Goal: Leave review/rating: Leave review/rating

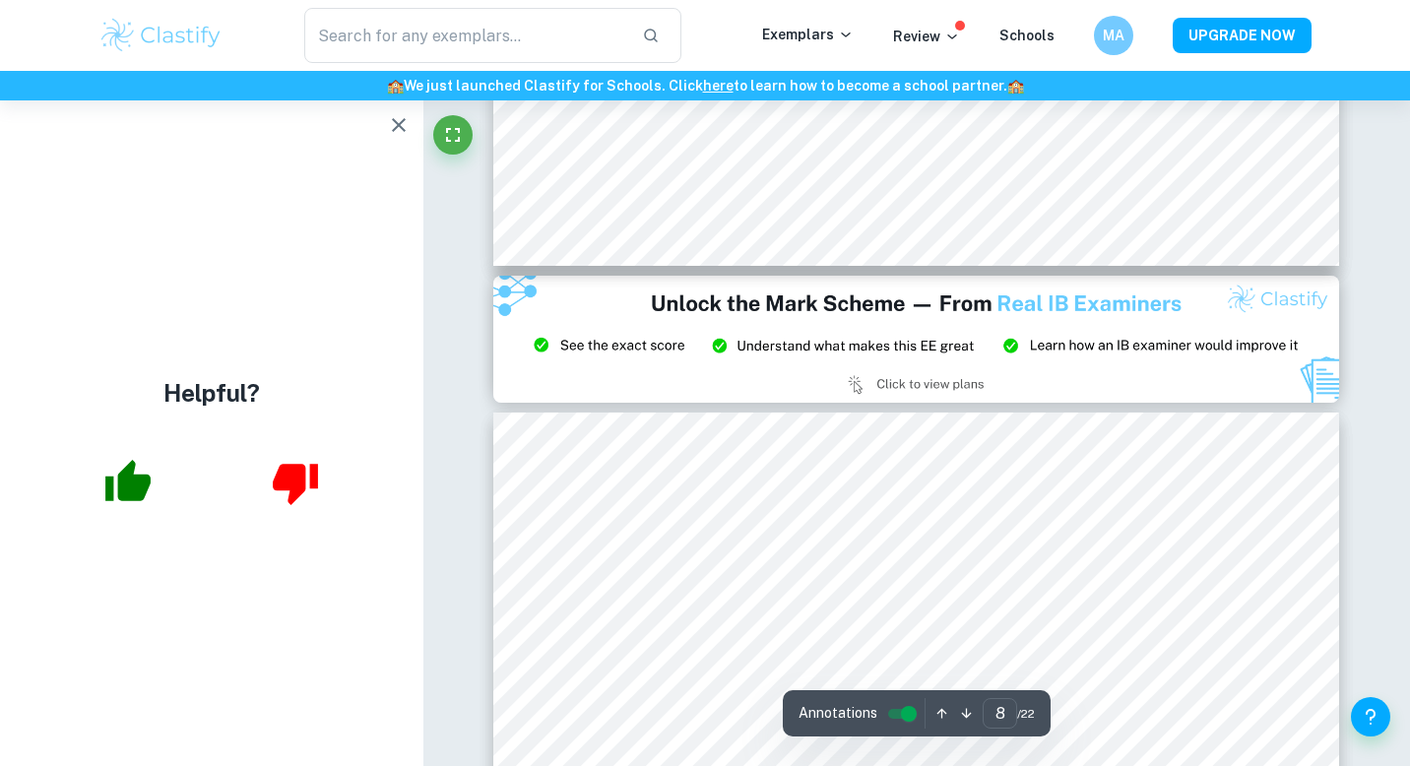
scroll to position [8930, 0]
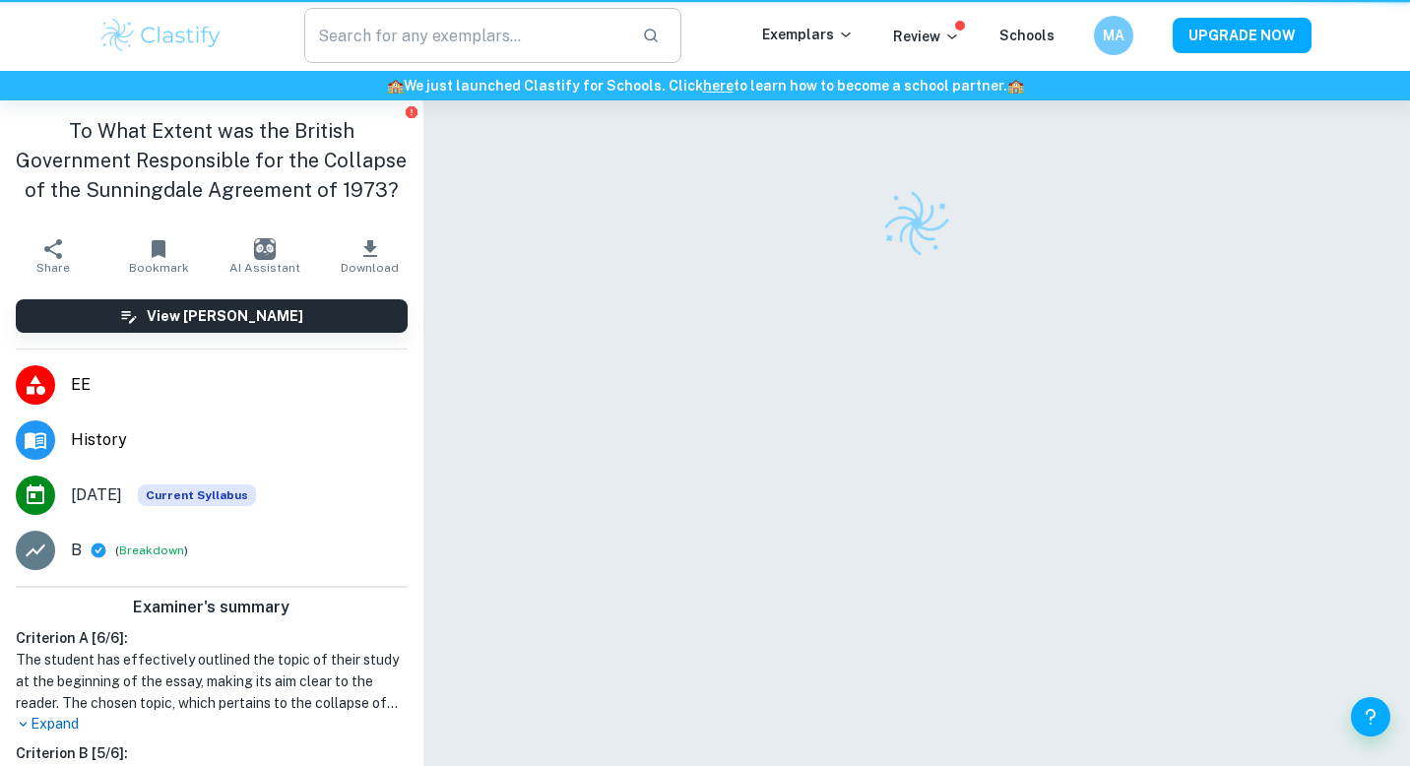
scroll to position [100, 0]
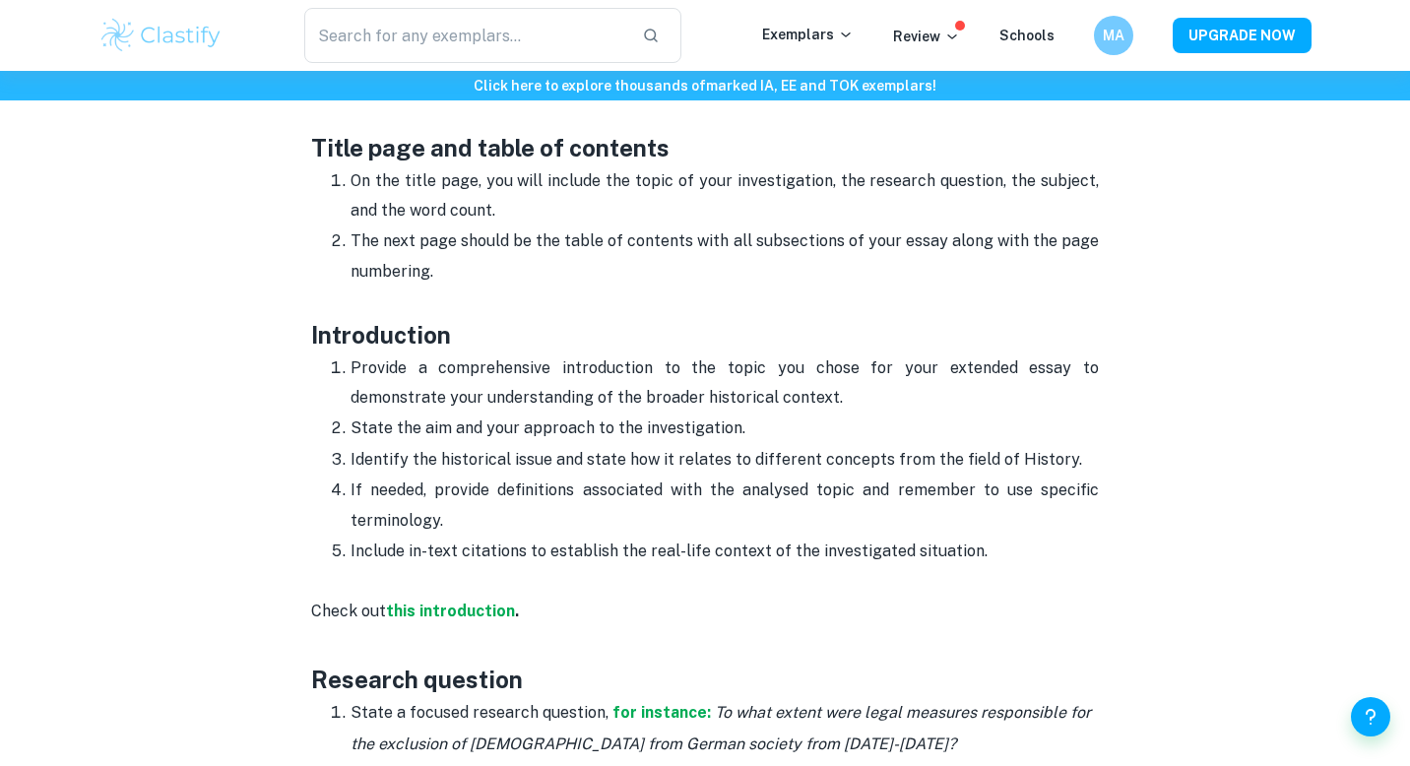
scroll to position [964, 0]
drag, startPoint x: 505, startPoint y: 376, endPoint x: 595, endPoint y: 383, distance: 89.9
click at [594, 383] on p "Provide a comprehensive introduction to the topic you chose for your extended e…" at bounding box center [724, 383] width 748 height 60
click at [758, 404] on p "Provide a comprehensive introduction to the topic you chose for your extended e…" at bounding box center [724, 383] width 748 height 60
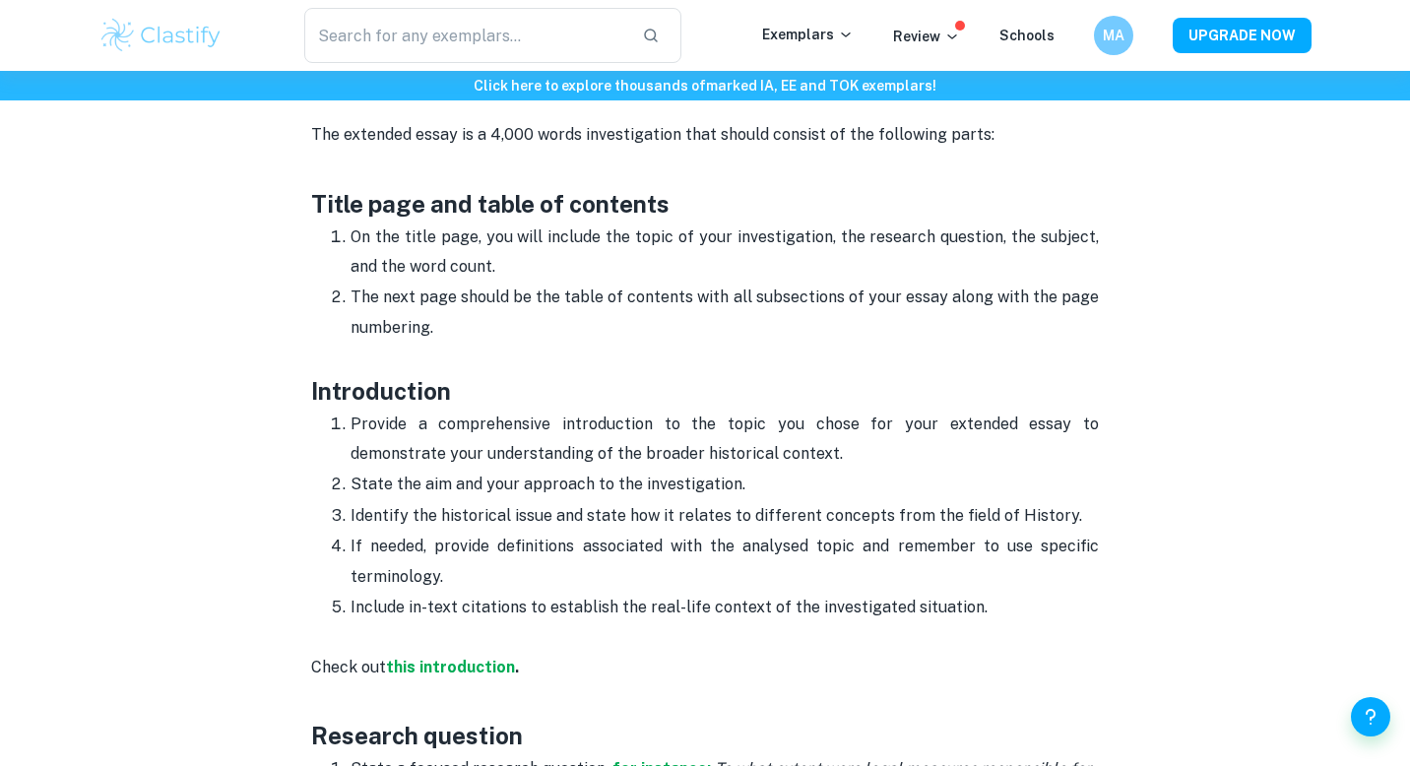
scroll to position [902, 0]
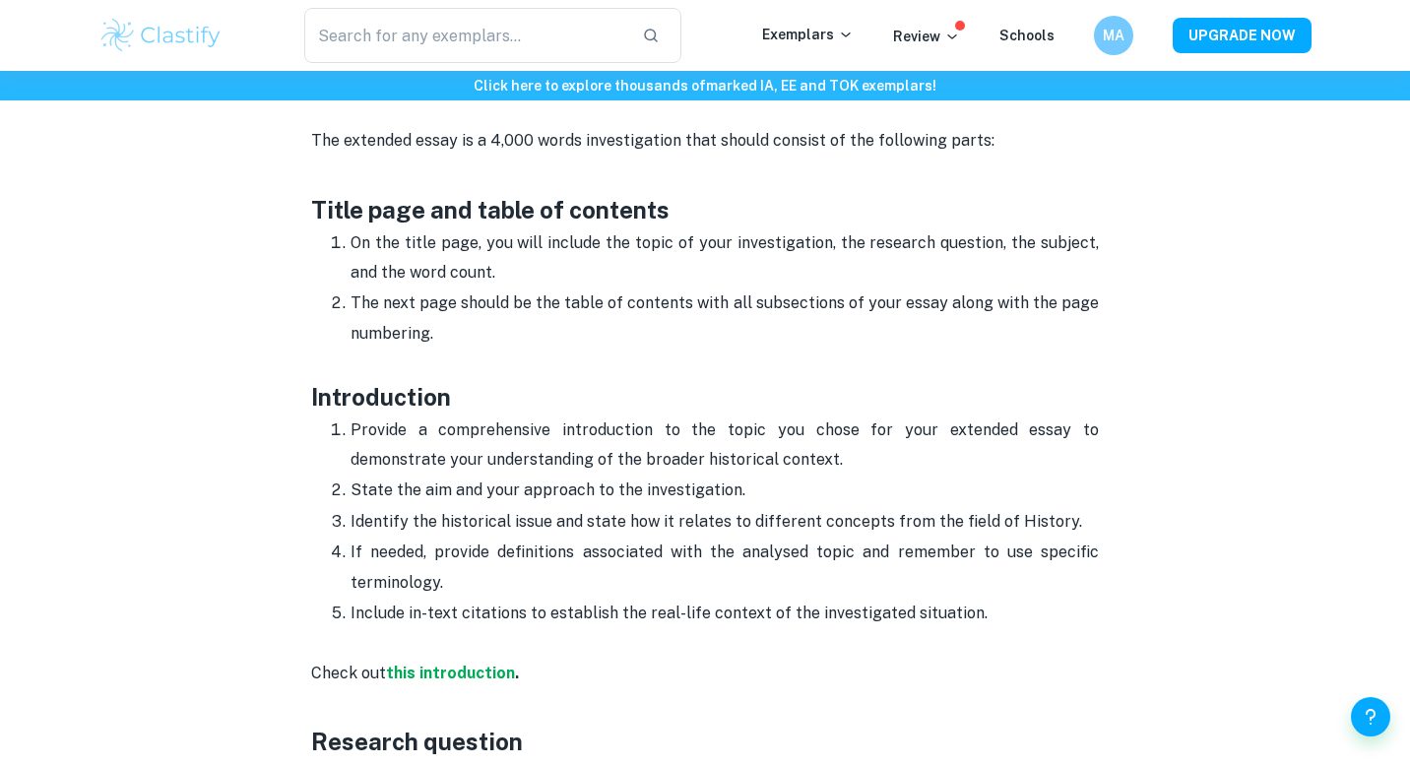
drag, startPoint x: 514, startPoint y: 485, endPoint x: 767, endPoint y: 577, distance: 269.1
click at [767, 591] on ol "Provide a comprehensive introduction to the topic you chose for your extended e…" at bounding box center [705, 521] width 788 height 215
click at [769, 599] on p "Include in-text citations to establish the real-life context of the investigate…" at bounding box center [724, 614] width 748 height 30
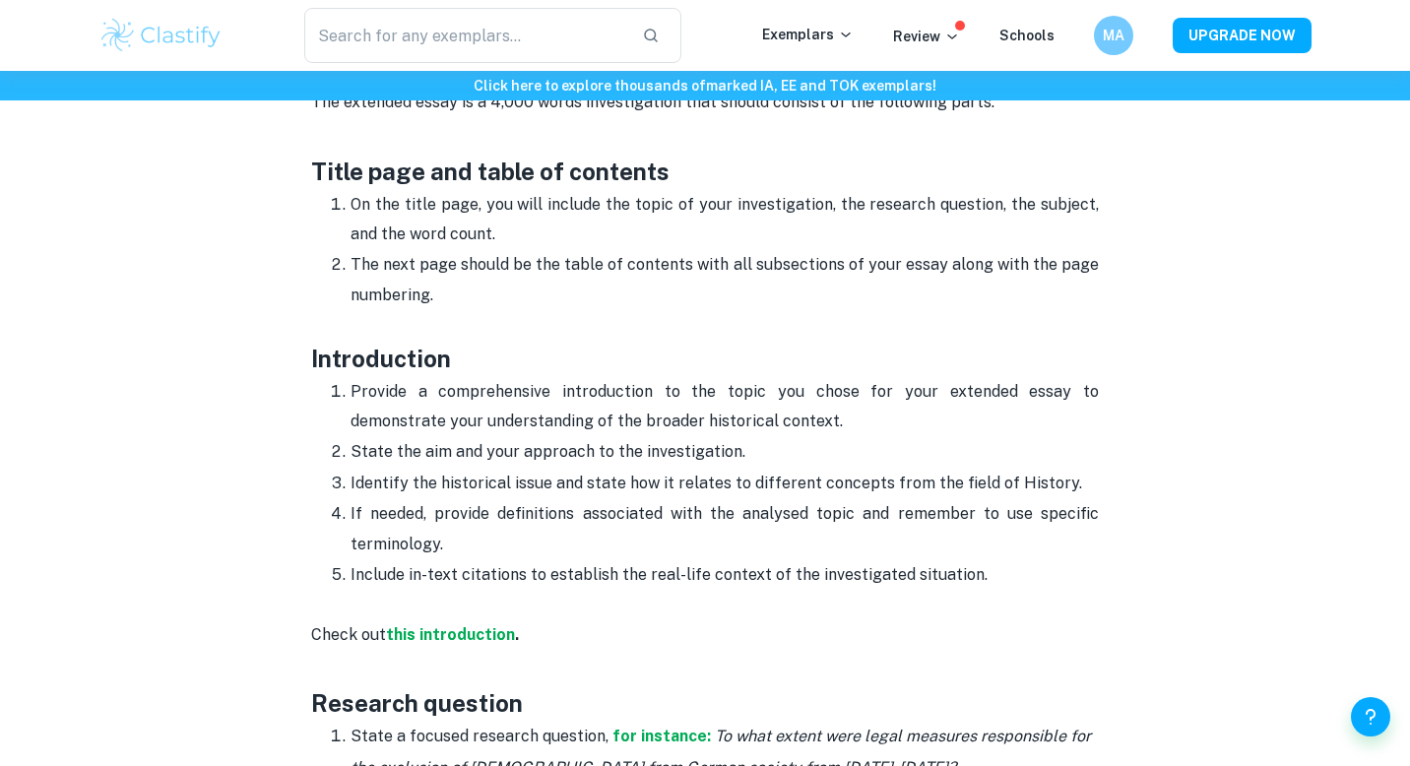
scroll to position [940, 0]
drag, startPoint x: 526, startPoint y: 570, endPoint x: 780, endPoint y: 570, distance: 254.0
click at [779, 570] on p "Include in-text citations to establish the real-life context of the investigate…" at bounding box center [724, 575] width 748 height 30
click at [807, 590] on p at bounding box center [705, 605] width 788 height 30
drag, startPoint x: 417, startPoint y: 515, endPoint x: 453, endPoint y: 514, distance: 35.5
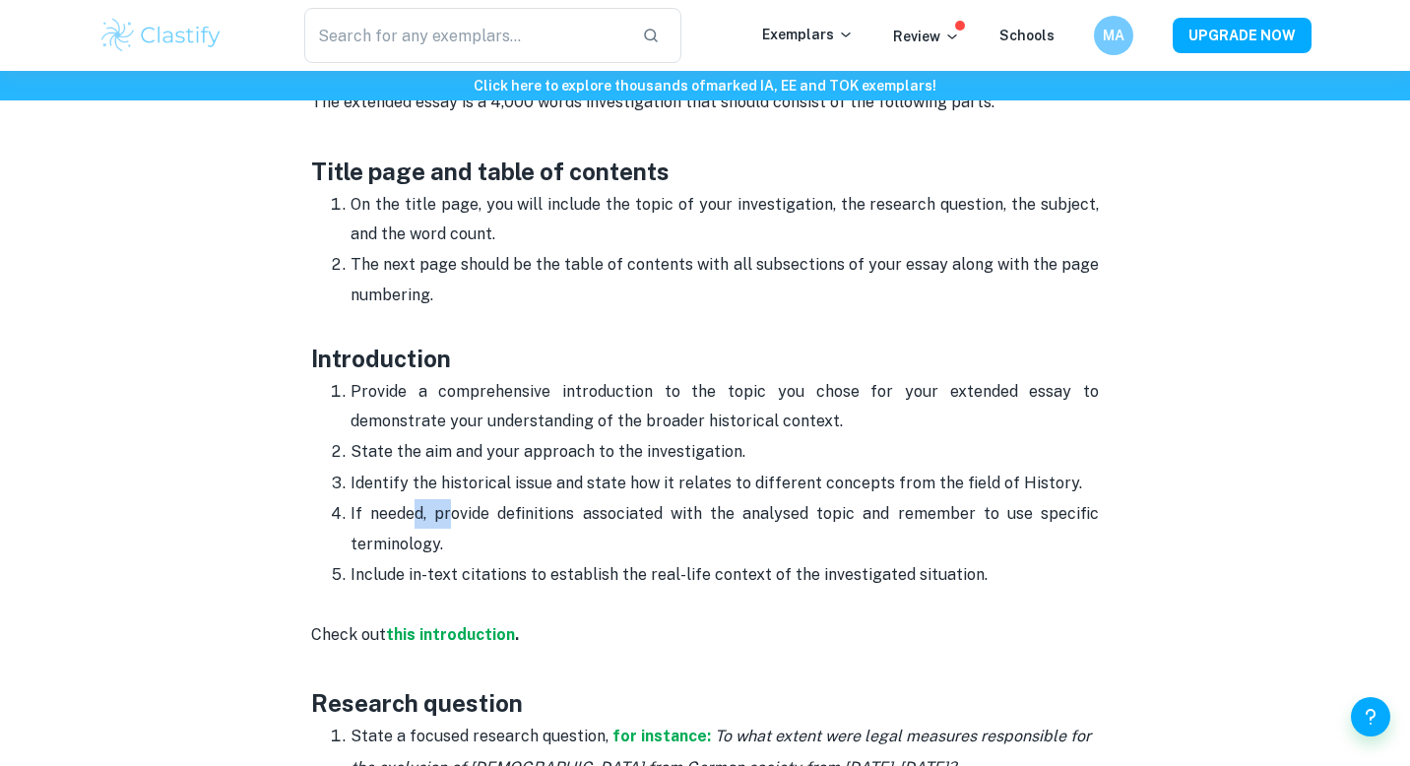
click at [453, 514] on p "If needed, provide definitions associated with the analysed topic and remember …" at bounding box center [724, 529] width 748 height 60
click at [473, 537] on p "If needed, provide definitions associated with the analysed topic and remember …" at bounding box center [724, 529] width 748 height 60
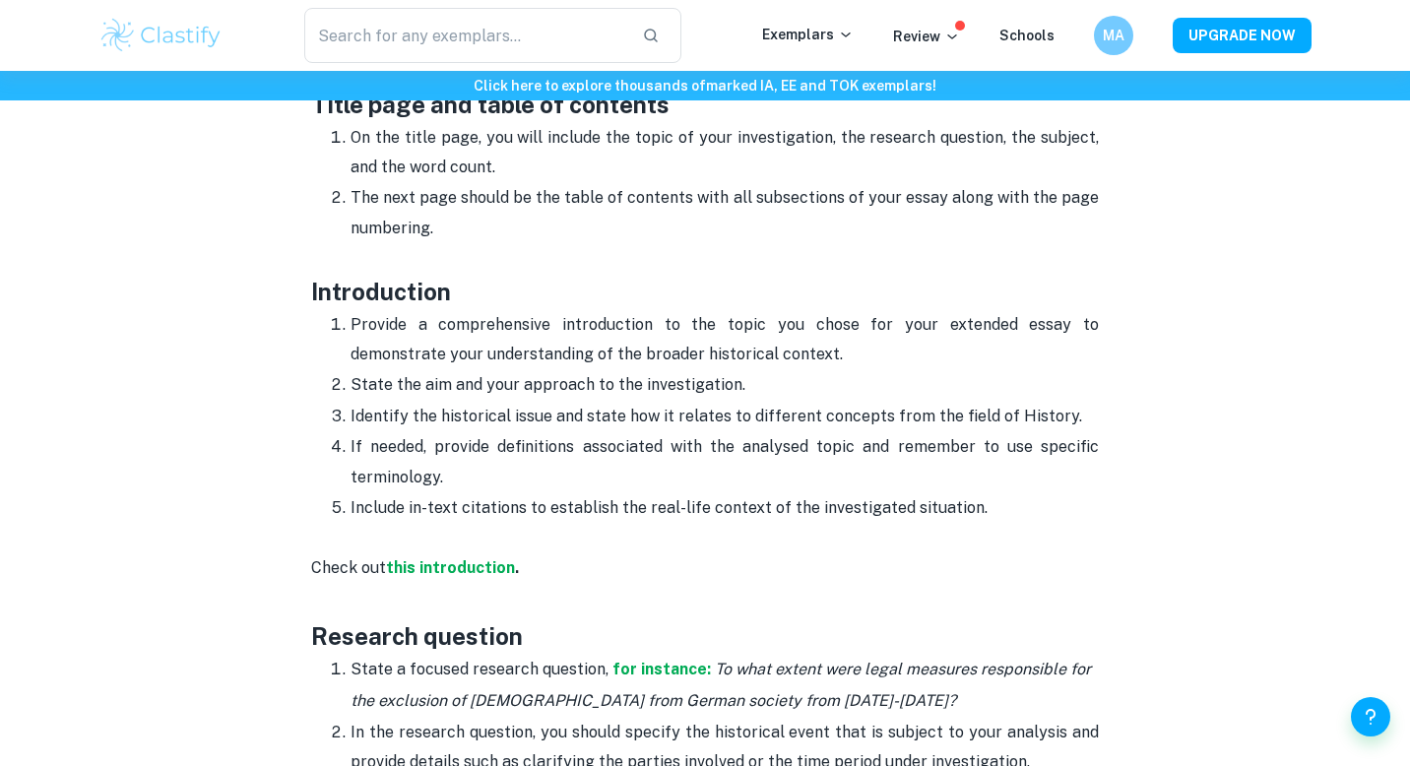
scroll to position [1006, 0]
drag, startPoint x: 397, startPoint y: 430, endPoint x: 702, endPoint y: 434, distance: 305.2
click at [702, 434] on p "If needed, provide definitions associated with the analysed topic and remember …" at bounding box center [724, 463] width 748 height 60
click at [785, 508] on p "Include in-text citations to establish the real-life context of the investigate…" at bounding box center [724, 509] width 748 height 30
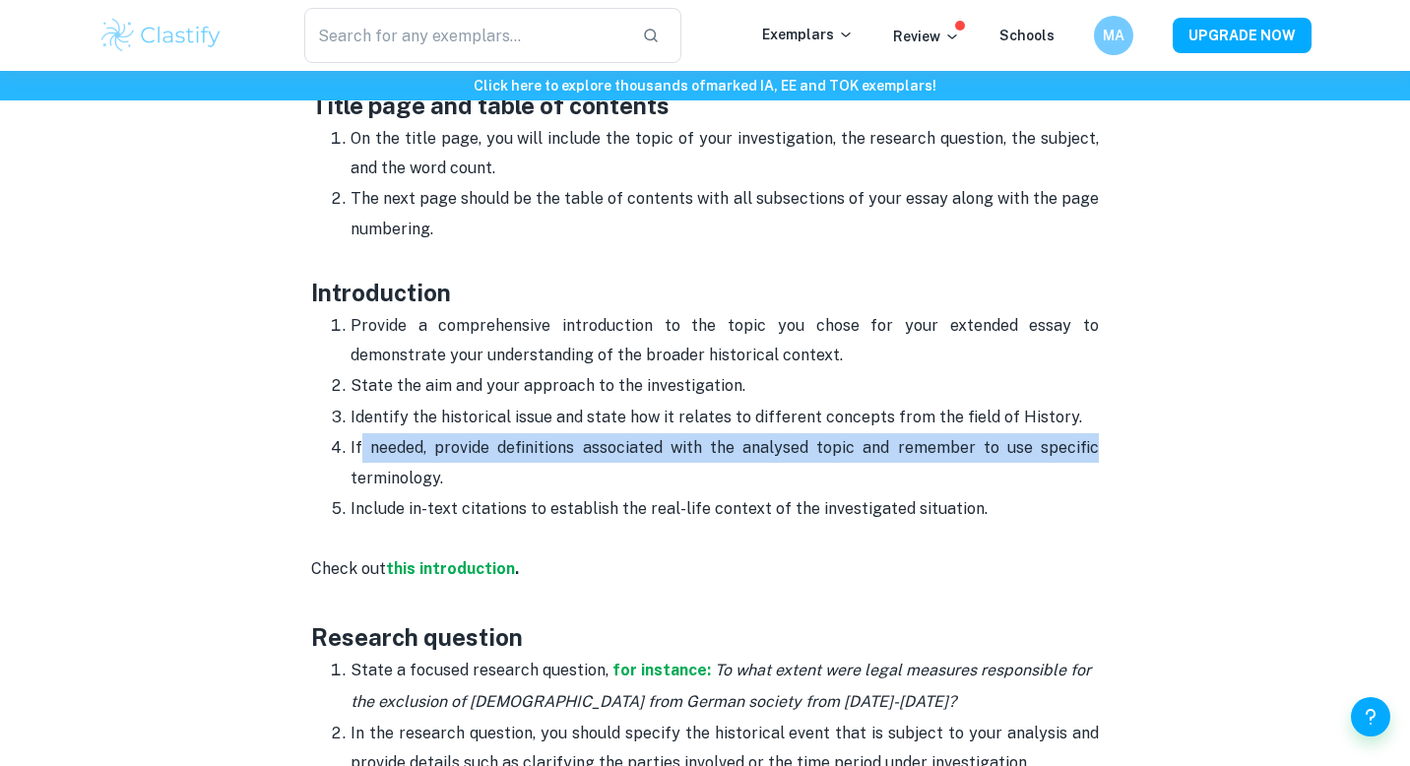
drag, startPoint x: 362, startPoint y: 444, endPoint x: 1211, endPoint y: 427, distance: 848.8
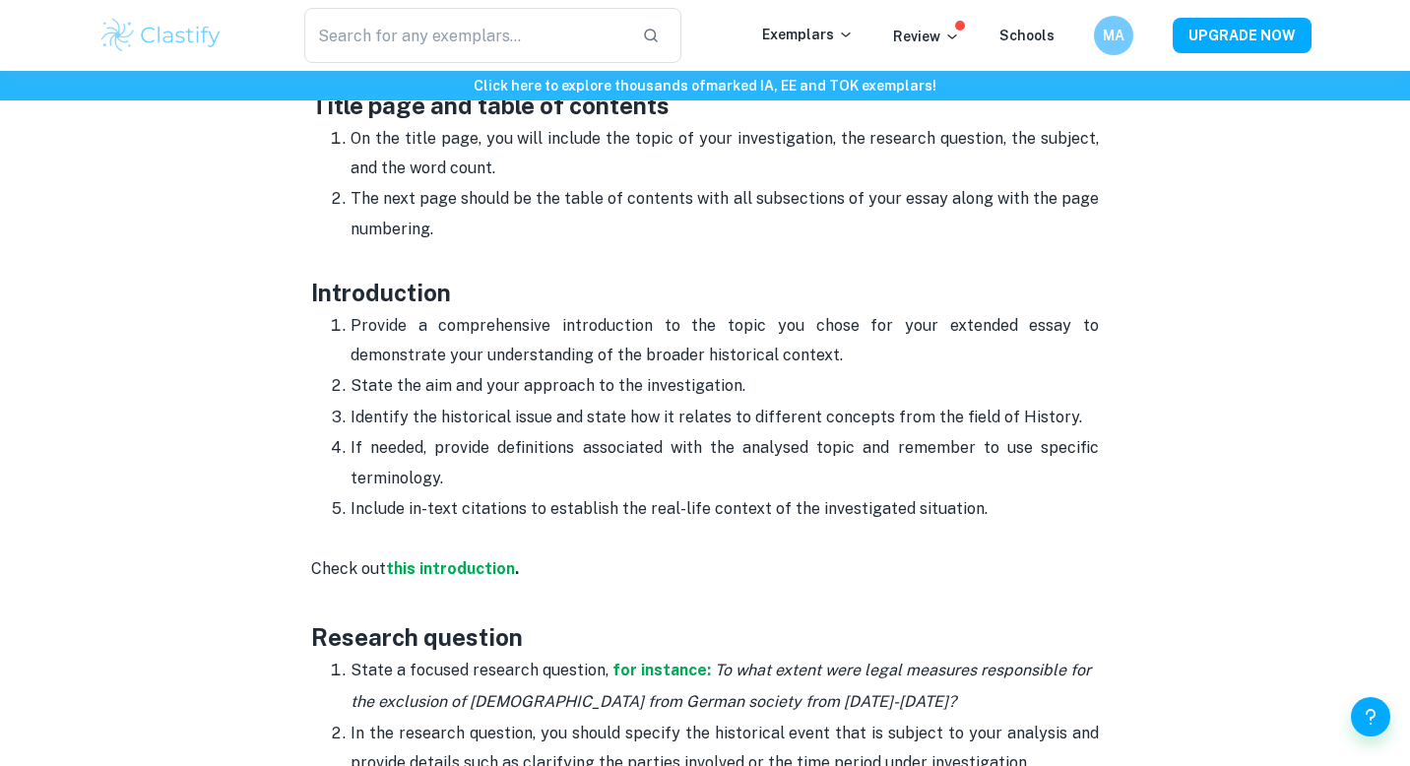
drag, startPoint x: 356, startPoint y: 409, endPoint x: 1147, endPoint y: 408, distance: 790.6
click at [451, 560] on strong "this introduction" at bounding box center [450, 568] width 129 height 19
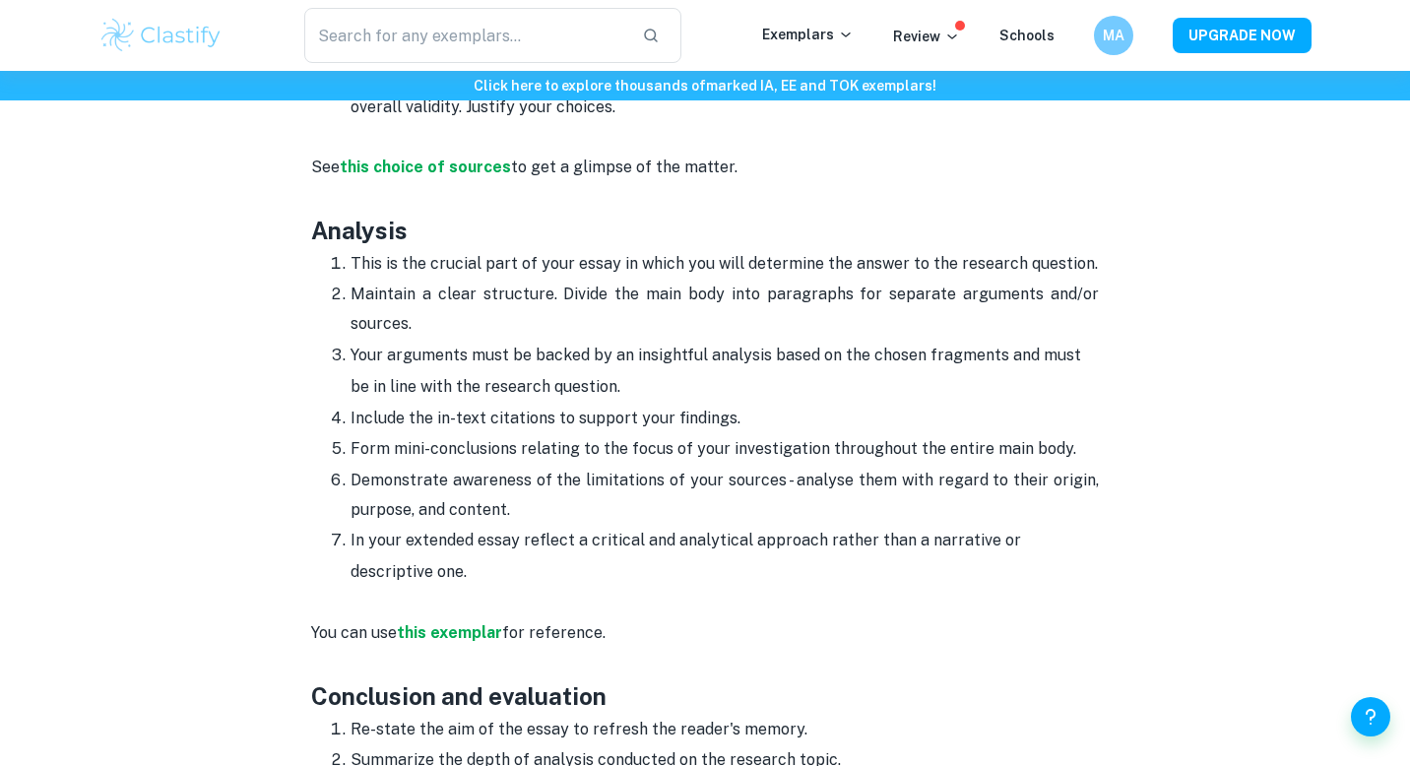
scroll to position [2429, 0]
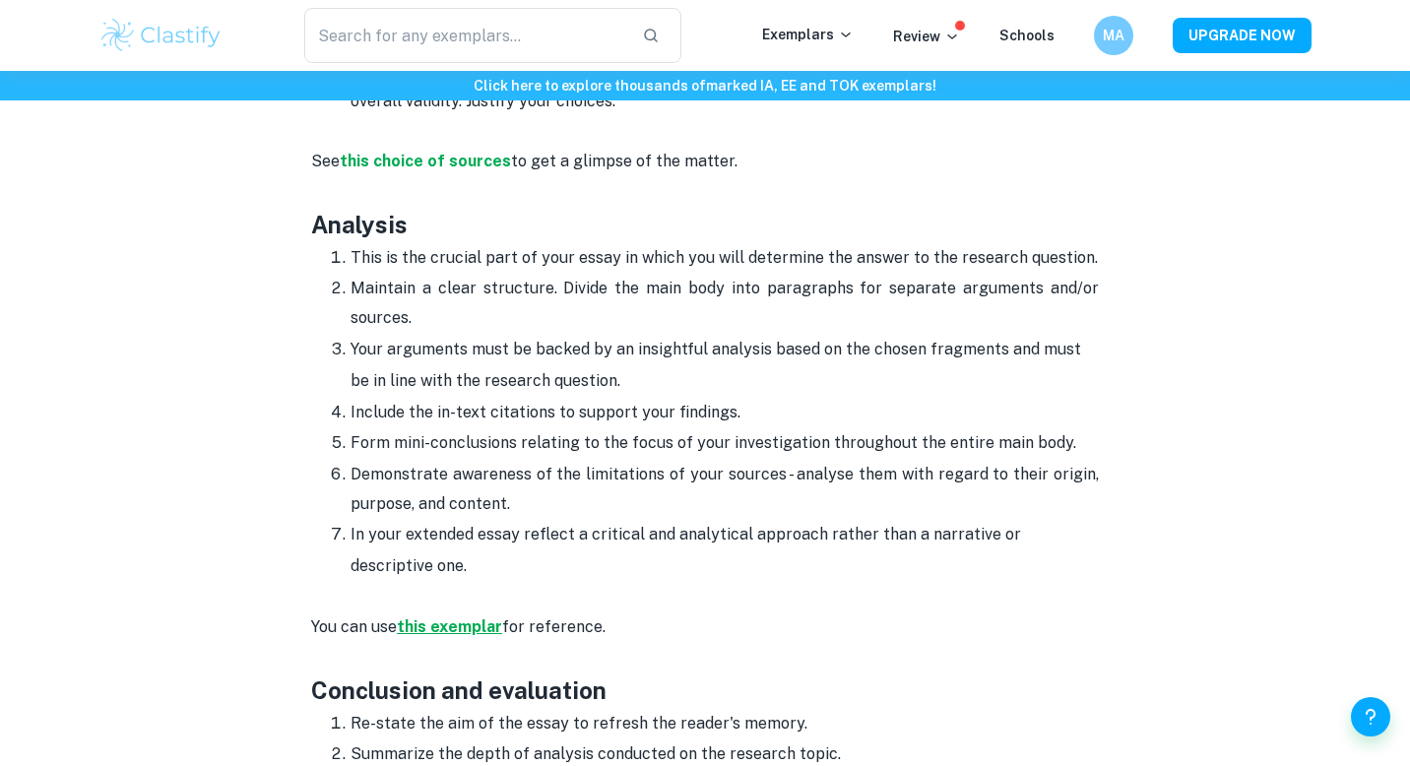
click at [454, 619] on strong "this exemplar" at bounding box center [449, 626] width 105 height 19
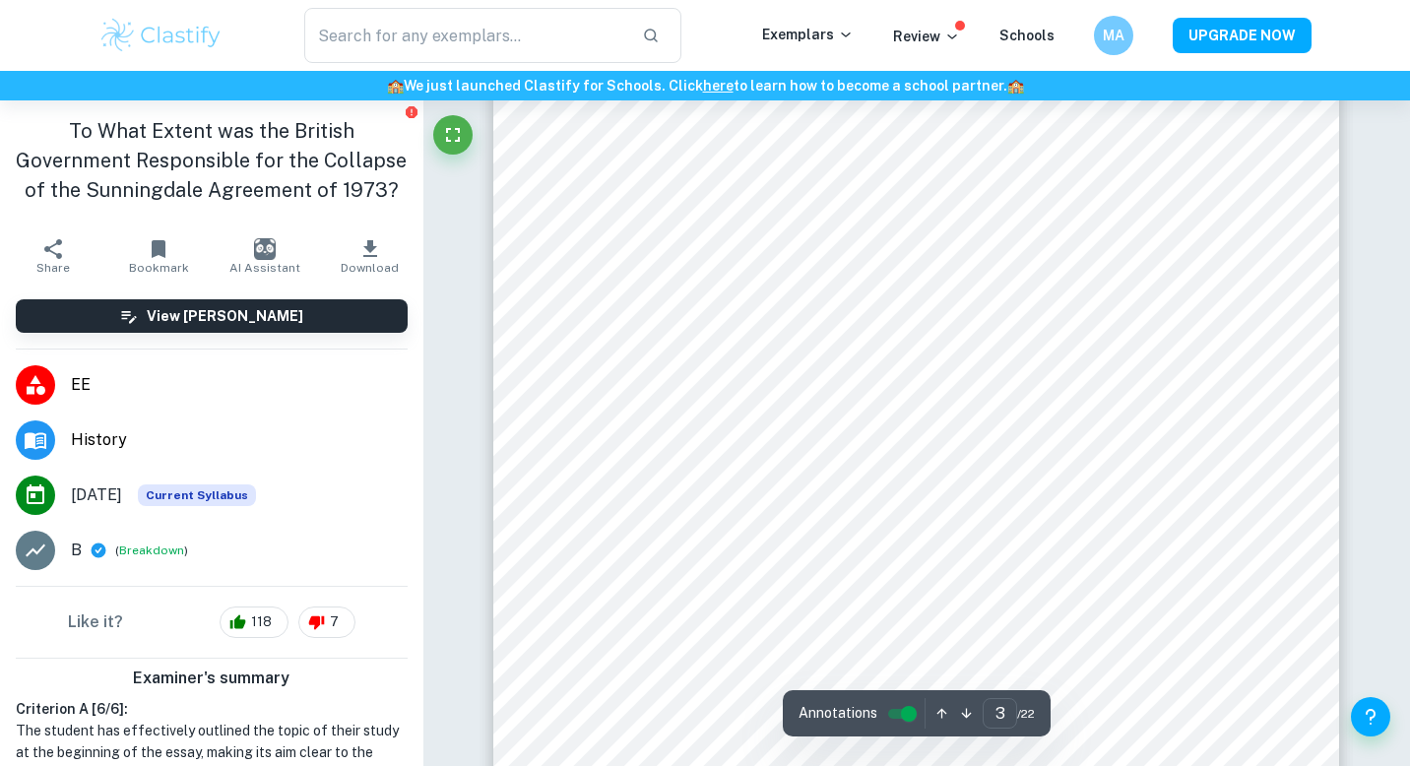
scroll to position [2635, 0]
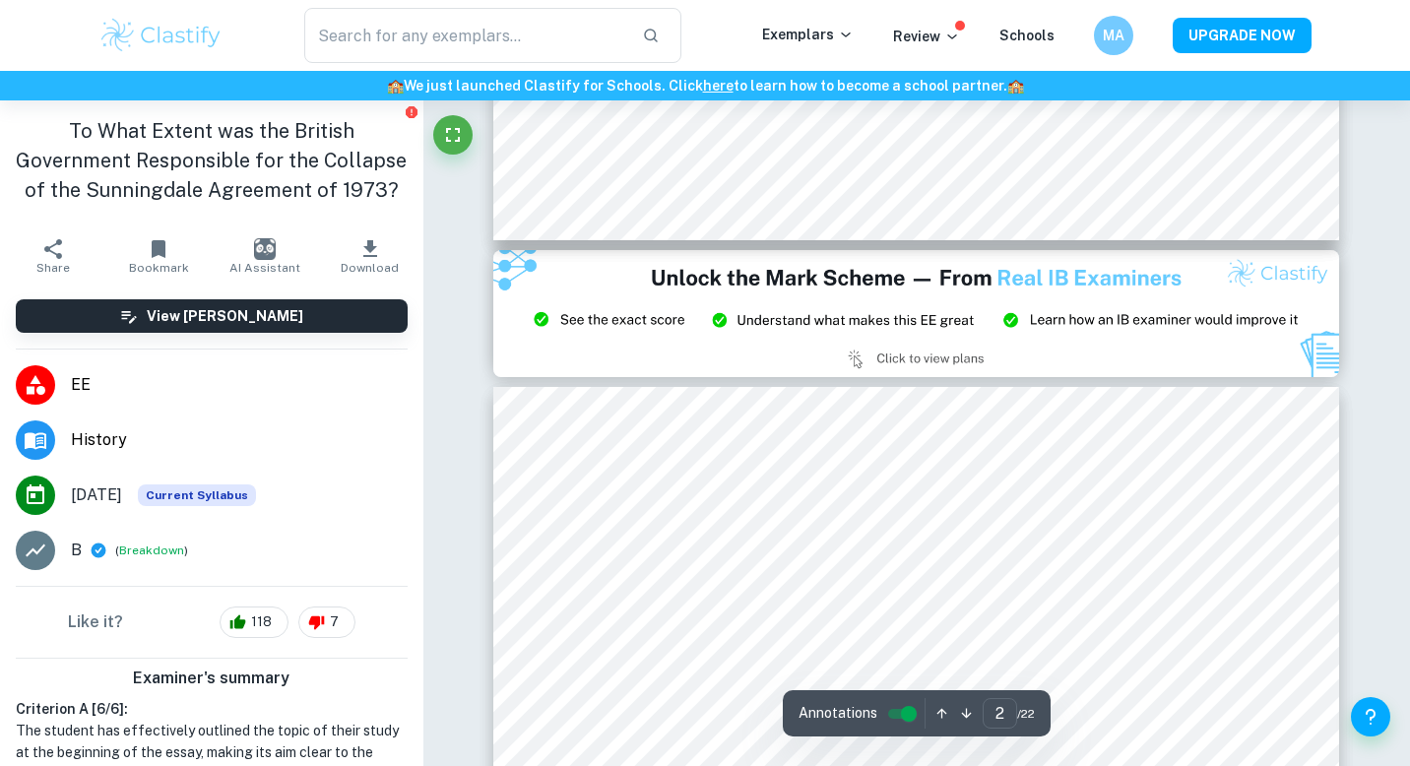
type input "3"
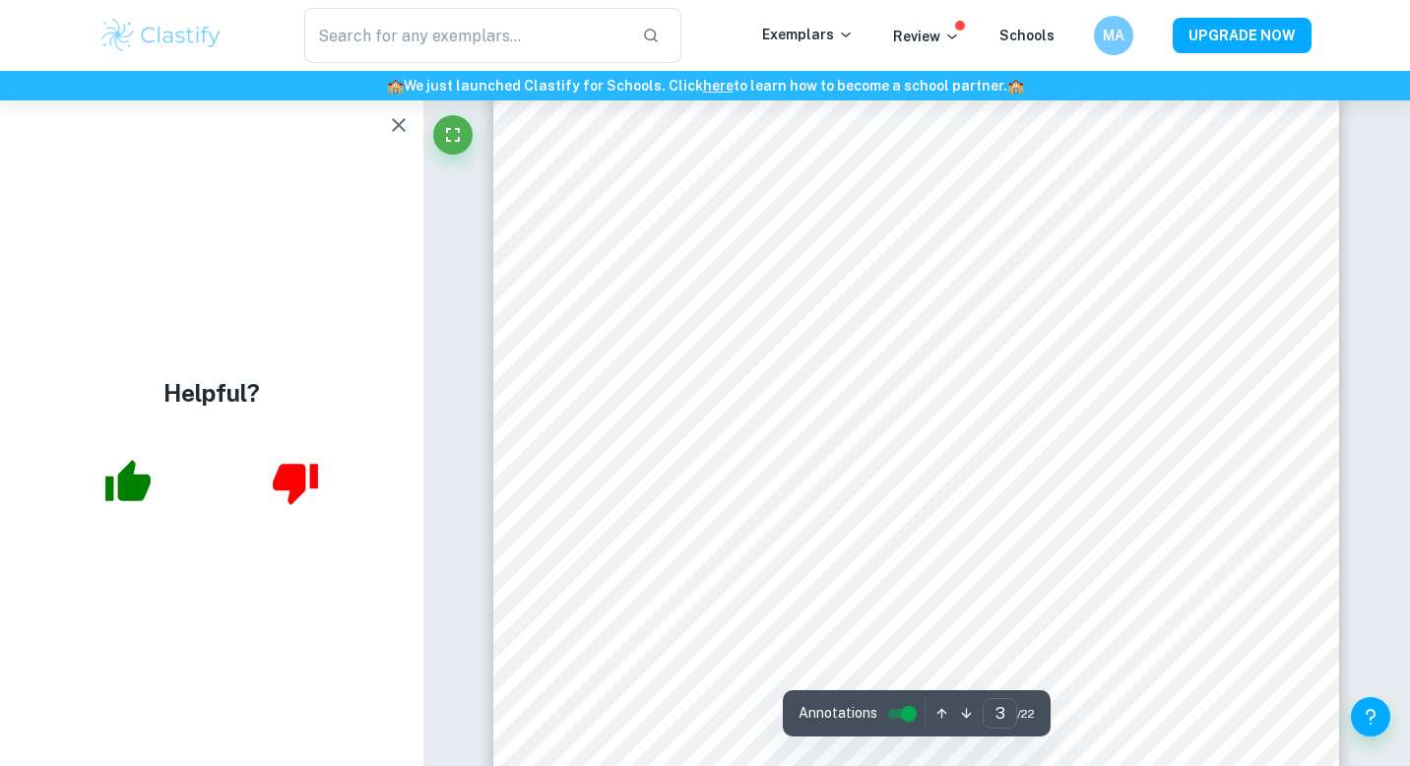
scroll to position [2821, 0]
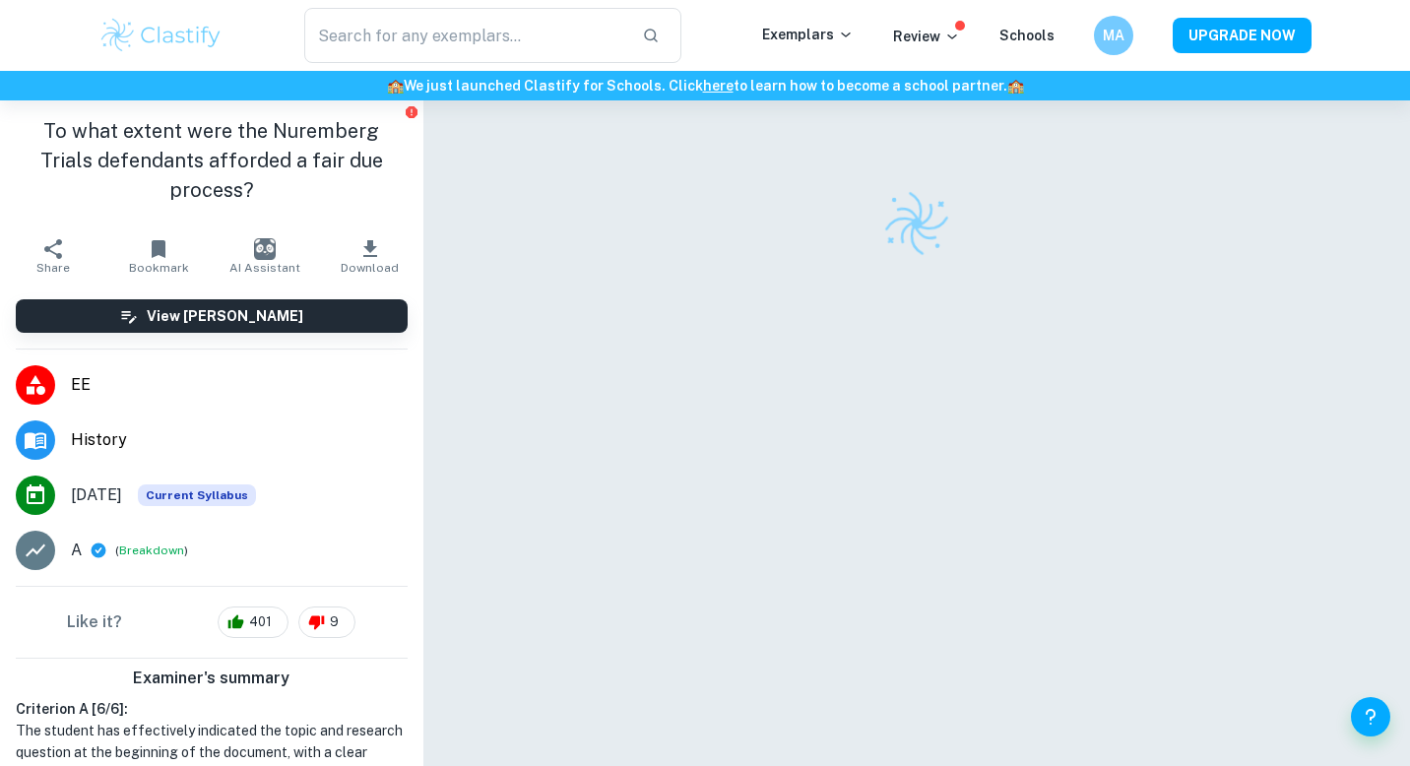
checkbox input "true"
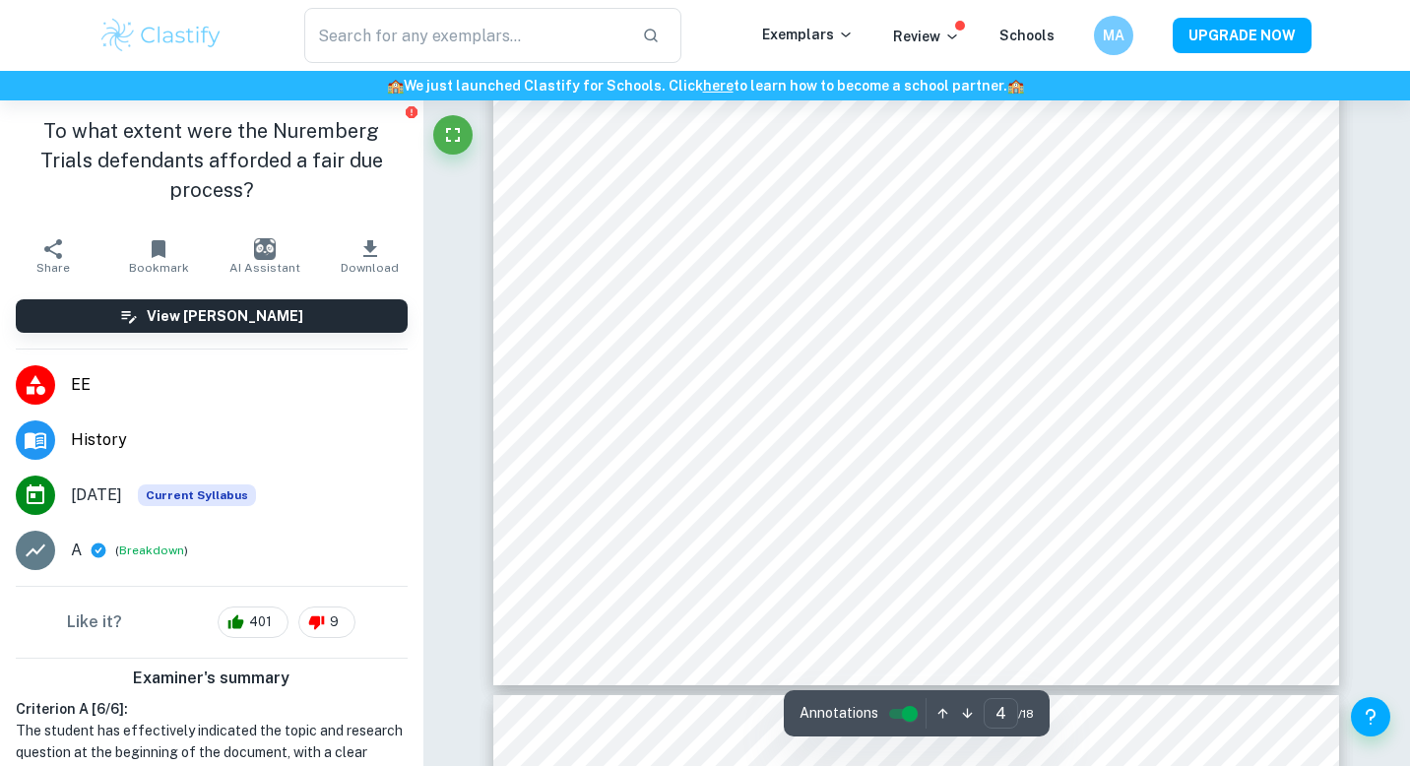
scroll to position [4523, 0]
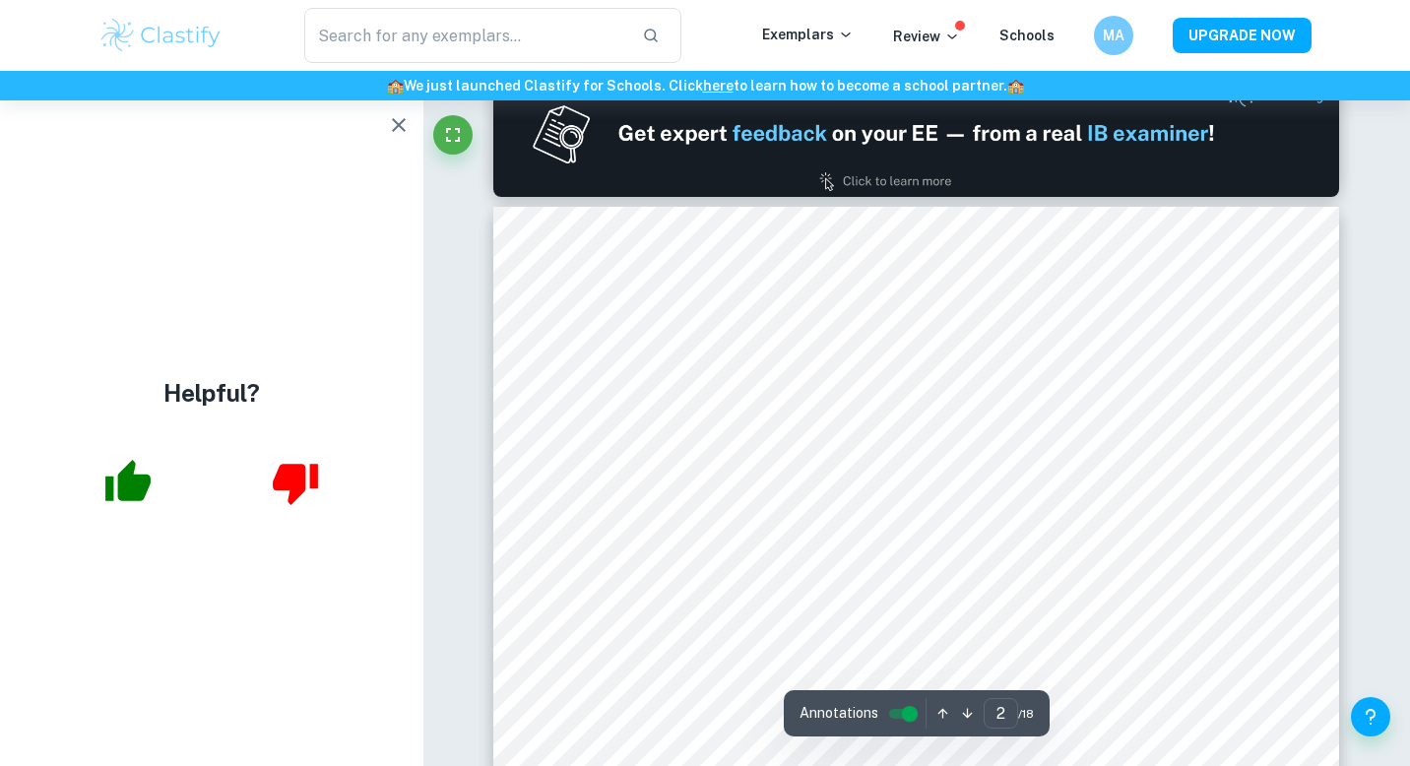
type input "1"
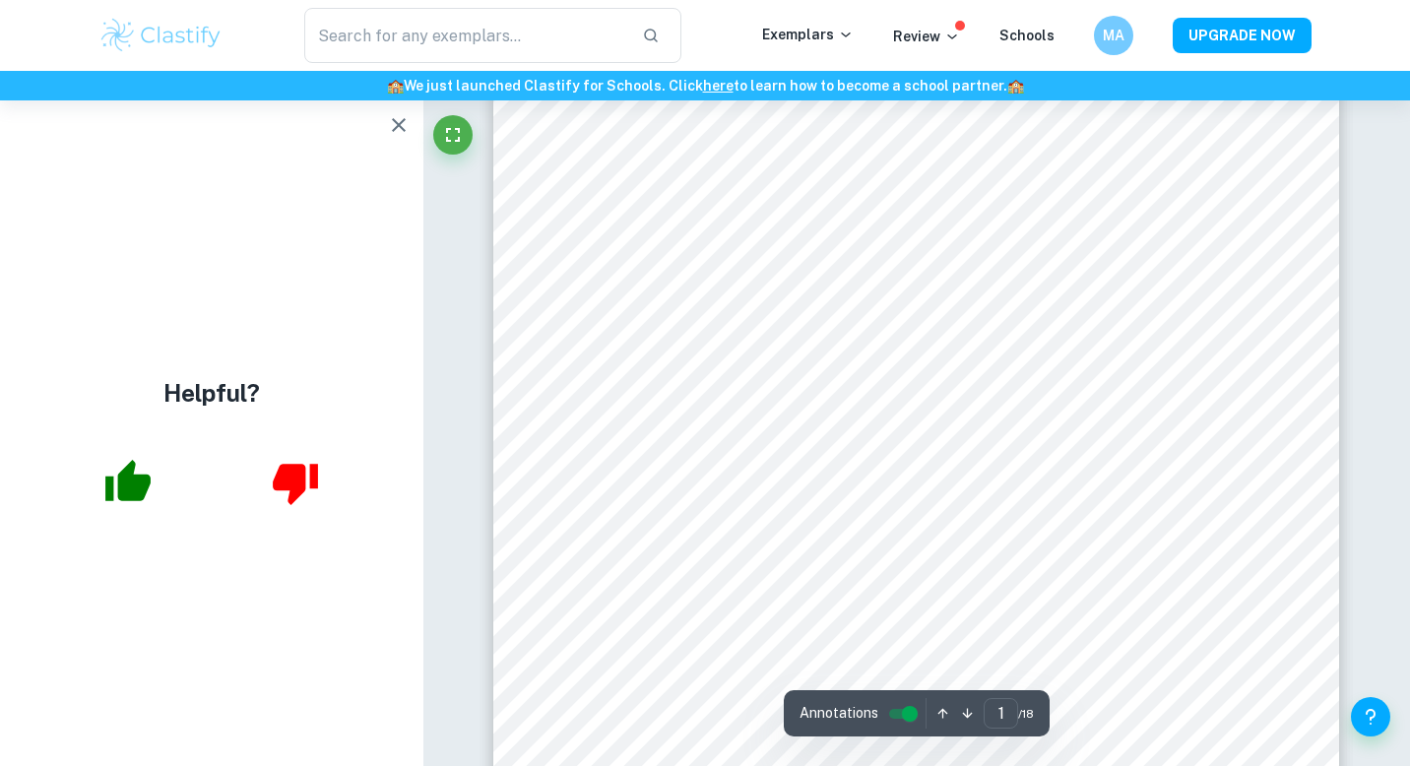
scroll to position [492, 0]
